Goal: Information Seeking & Learning: Learn about a topic

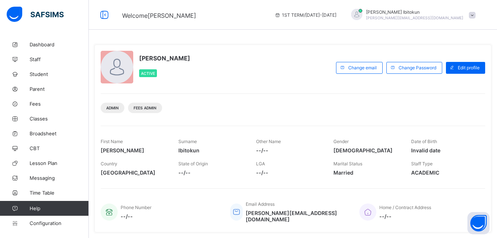
click at [36, 210] on span "Help" at bounding box center [59, 208] width 59 height 6
click at [480, 224] on button "Open asap" at bounding box center [479, 223] width 22 height 22
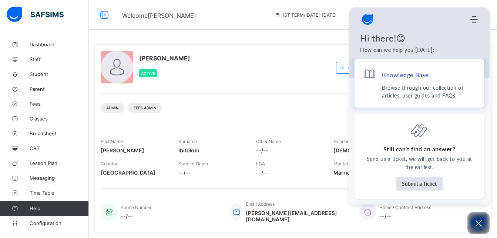
click at [402, 78] on h4 "Knowledge Base" at bounding box center [405, 75] width 47 height 8
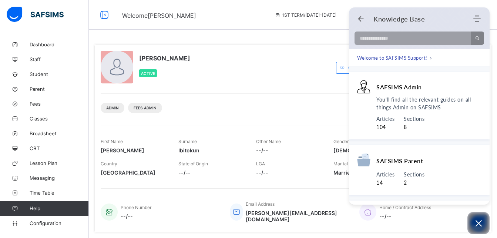
click at [393, 58] on span "Welcome to SAFSIMS Support!" at bounding box center [392, 57] width 70 height 7
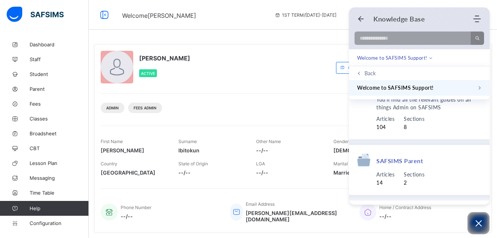
click at [410, 159] on span "SAFSIMS Parent" at bounding box center [400, 161] width 47 height 8
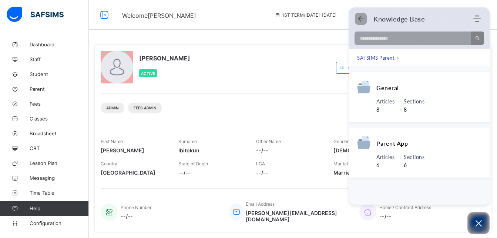
click at [362, 21] on icon "Back" at bounding box center [360, 18] width 7 height 7
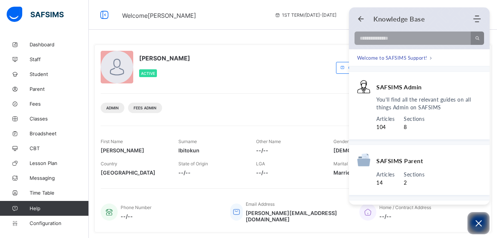
click at [295, 70] on div "Olufemi Ibitokun Active" at bounding box center [217, 68] width 232 height 34
click at [34, 206] on span "Help" at bounding box center [59, 208] width 59 height 6
click at [361, 19] on use "Back" at bounding box center [362, 19] width 6 height 6
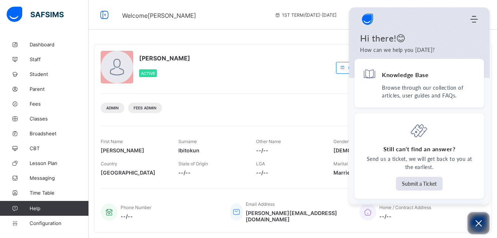
click at [481, 226] on icon "Open asap" at bounding box center [479, 223] width 9 height 9
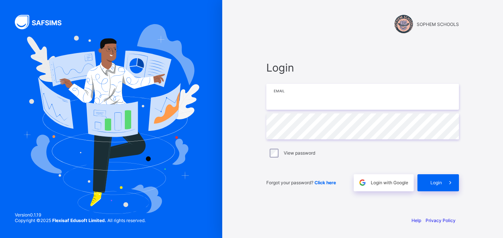
type input "**********"
drag, startPoint x: 457, startPoint y: 24, endPoint x: 419, endPoint y: 23, distance: 38.5
click at [419, 23] on span "SOPHEM SCHOOLS" at bounding box center [438, 24] width 42 height 6
copy span "[GEOGRAPHIC_DATA]"
click at [453, 25] on span "SOPHEM SCHOOLS" at bounding box center [438, 24] width 42 height 6
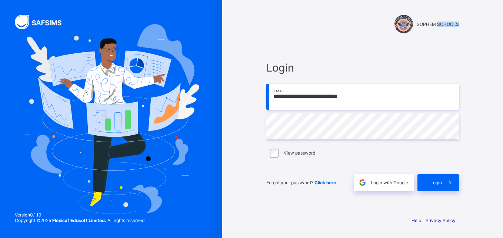
click at [453, 25] on span "SOPHEM SCHOOLS" at bounding box center [438, 24] width 42 height 6
copy span "SOPHEM SCHOOLS"
